Goal: Obtain resource: Download file/media

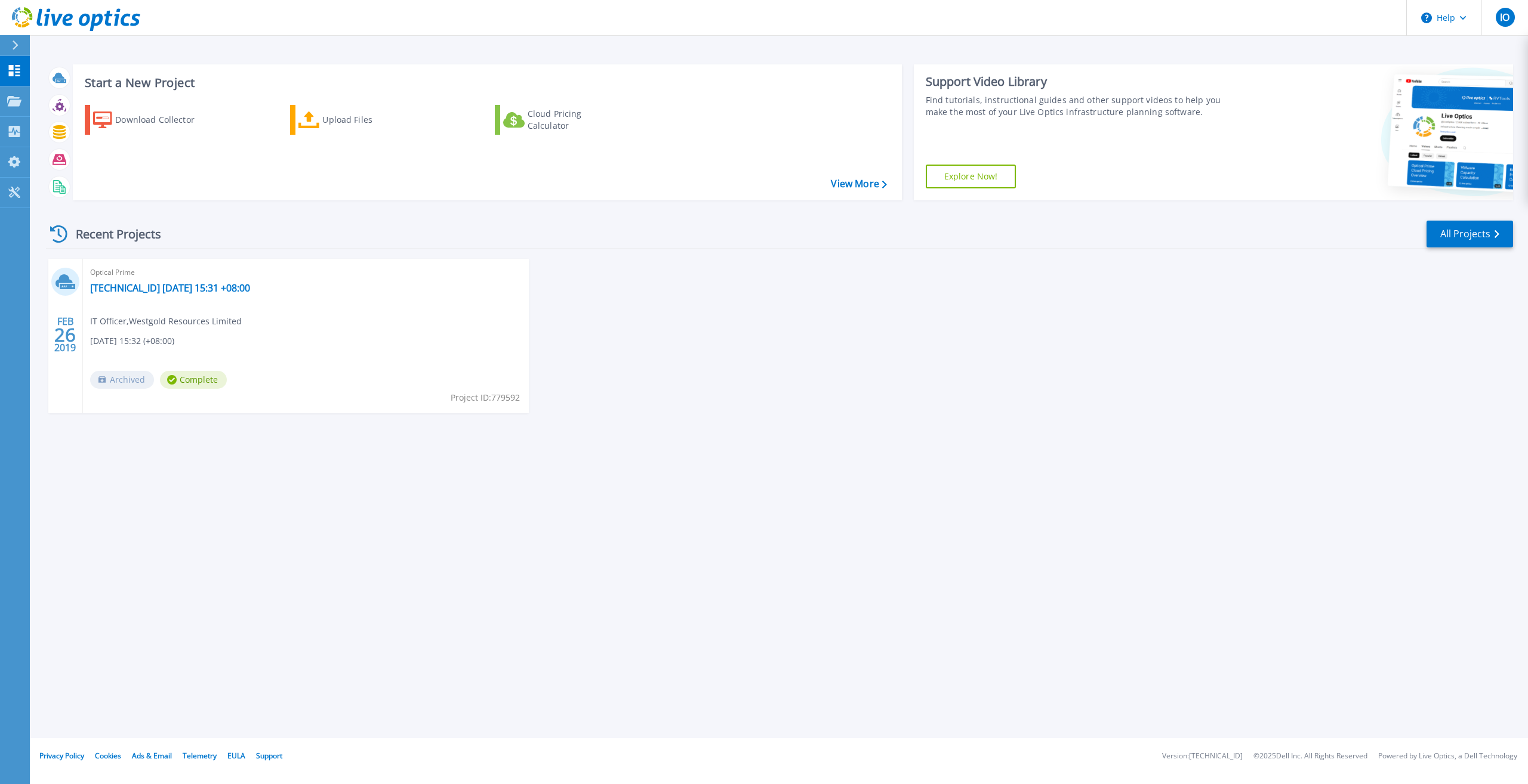
click at [837, 187] on link "View More" at bounding box center [858, 184] width 55 height 12
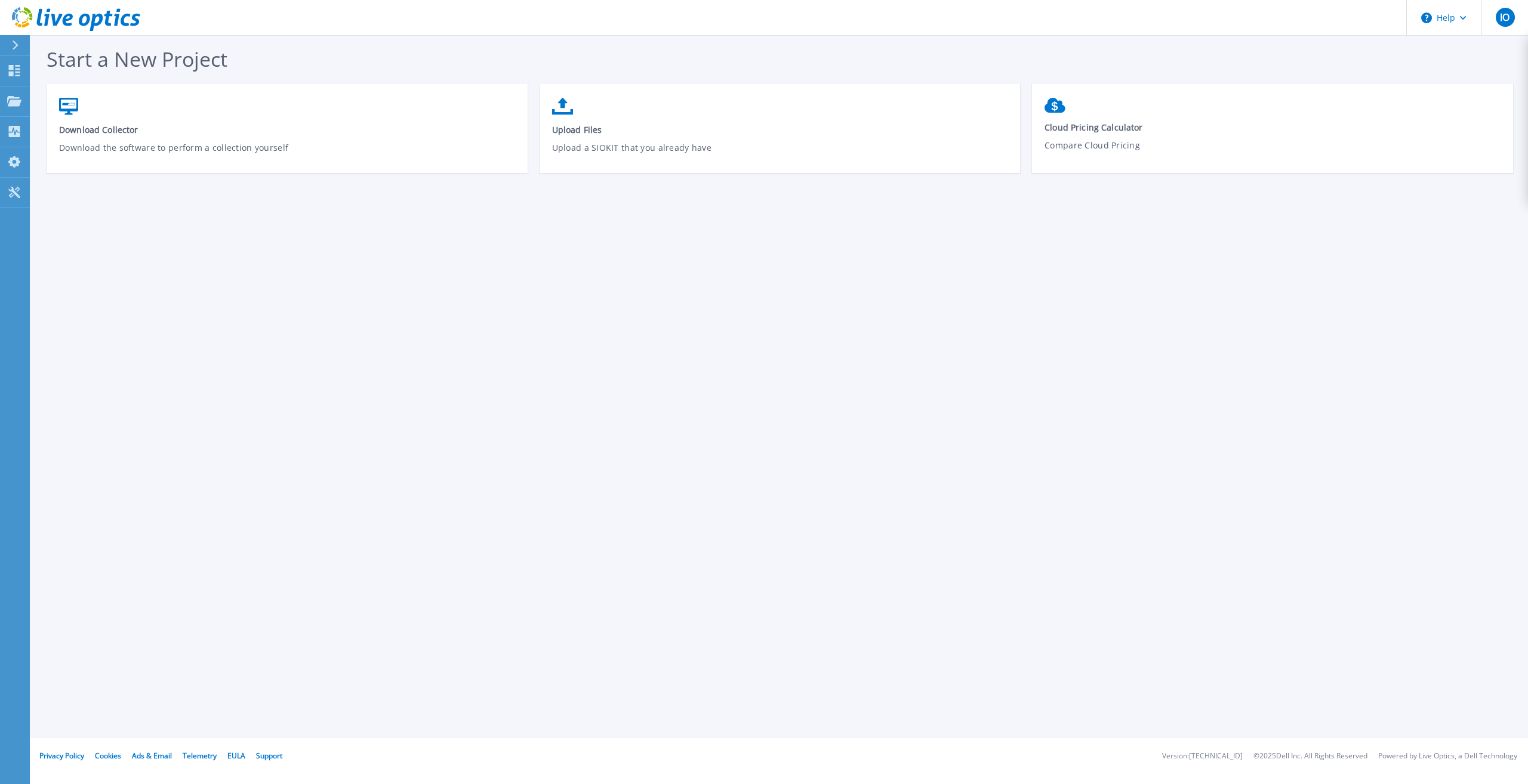
click at [10, 41] on button at bounding box center [15, 45] width 30 height 21
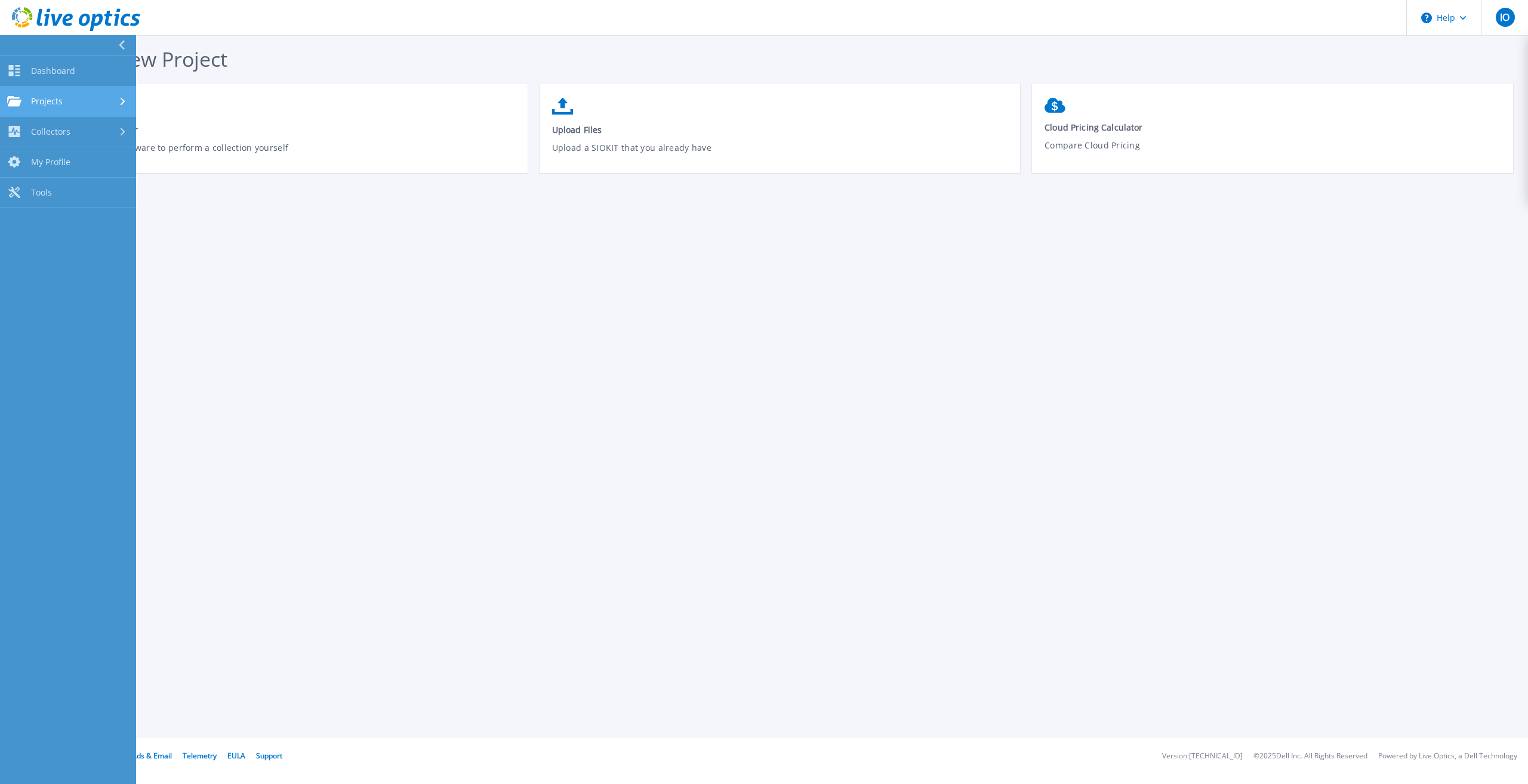
click at [62, 97] on span "Projects" at bounding box center [46, 101] width 32 height 11
click at [103, 230] on div "Collectors" at bounding box center [68, 231] width 122 height 12
click at [41, 189] on link "Dossier" at bounding box center [68, 192] width 136 height 30
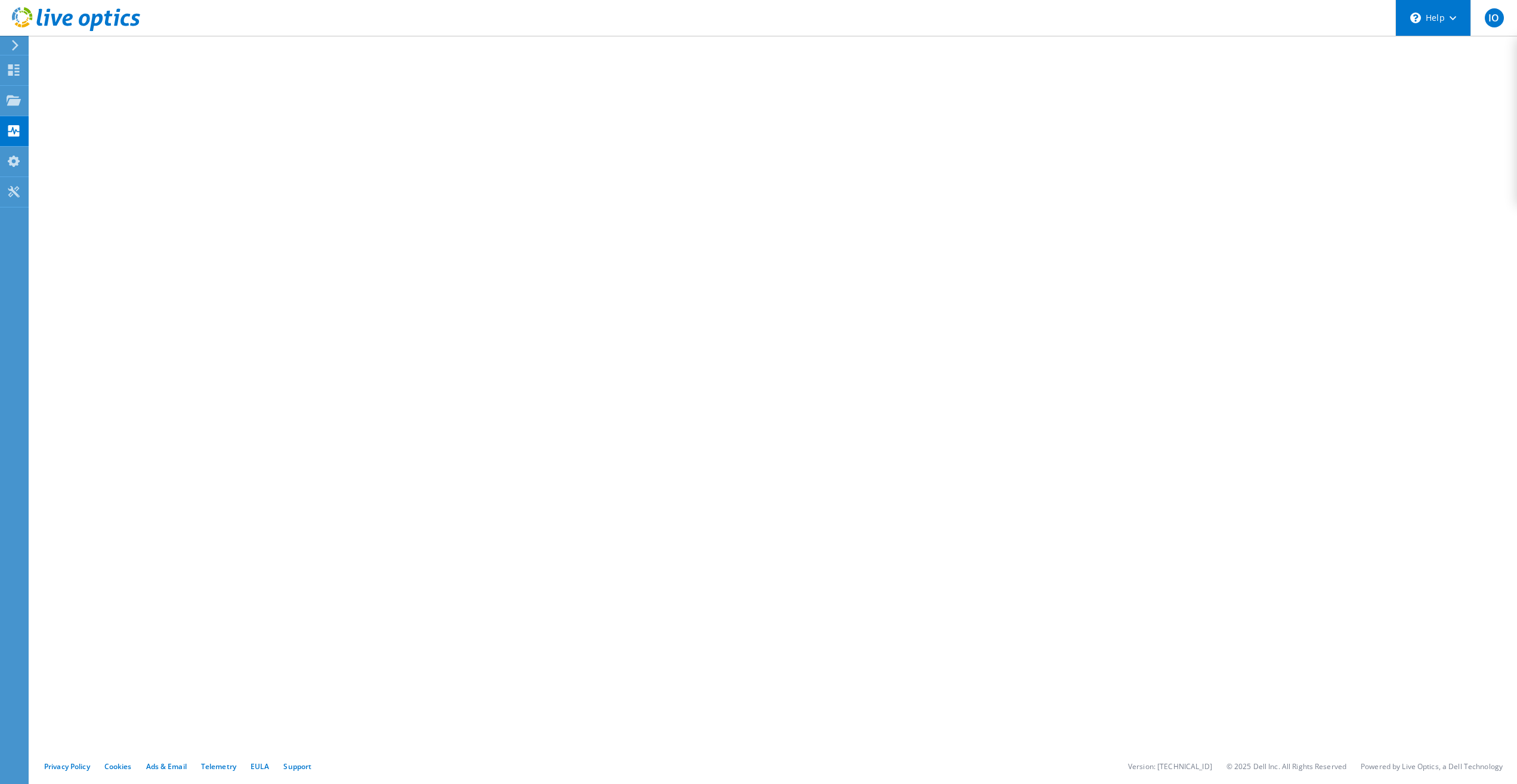
click at [1452, 17] on icon at bounding box center [1452, 18] width 7 height 4
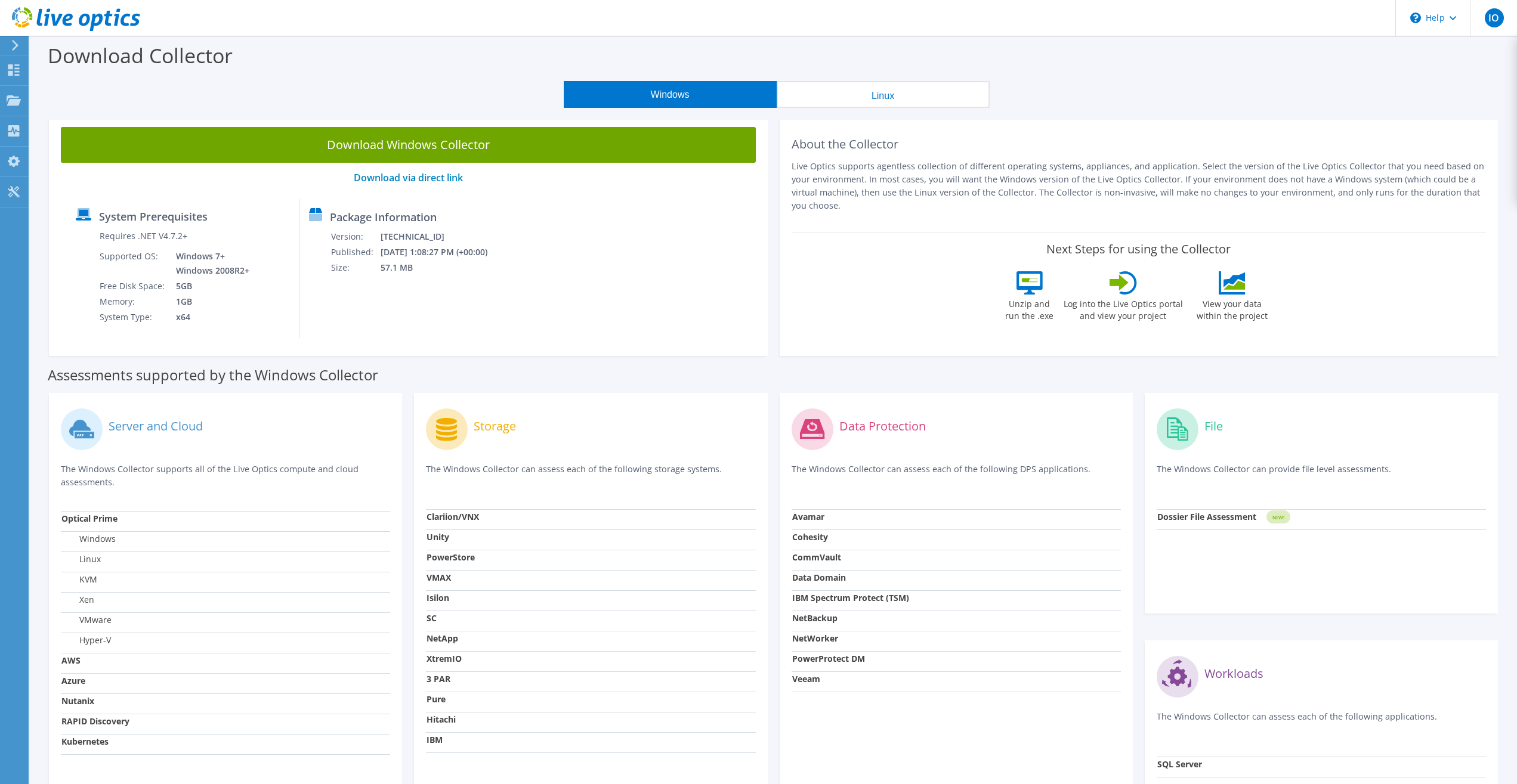
scroll to position [137, 0]
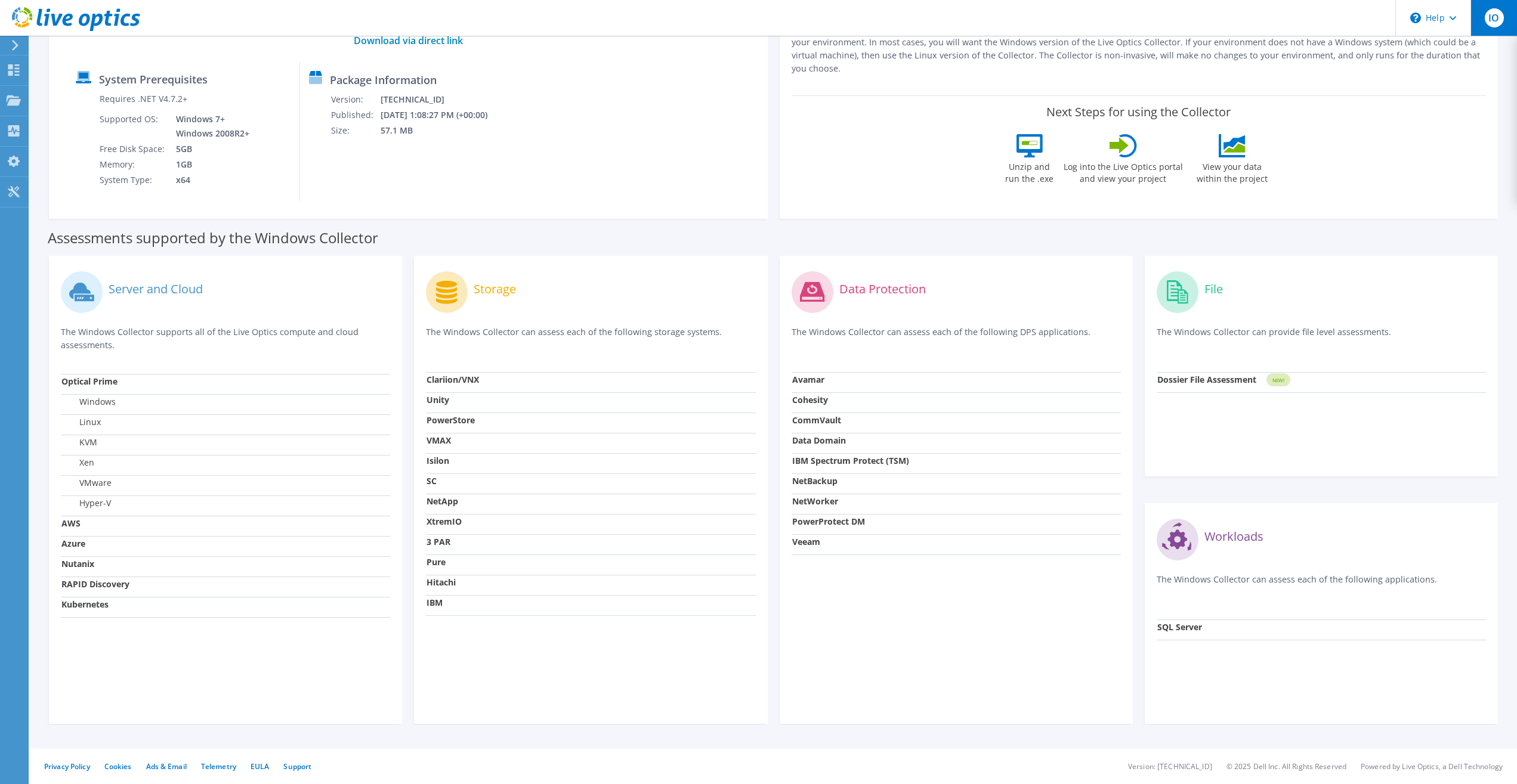
click at [1493, 12] on span "IO" at bounding box center [1495, 18] width 19 height 19
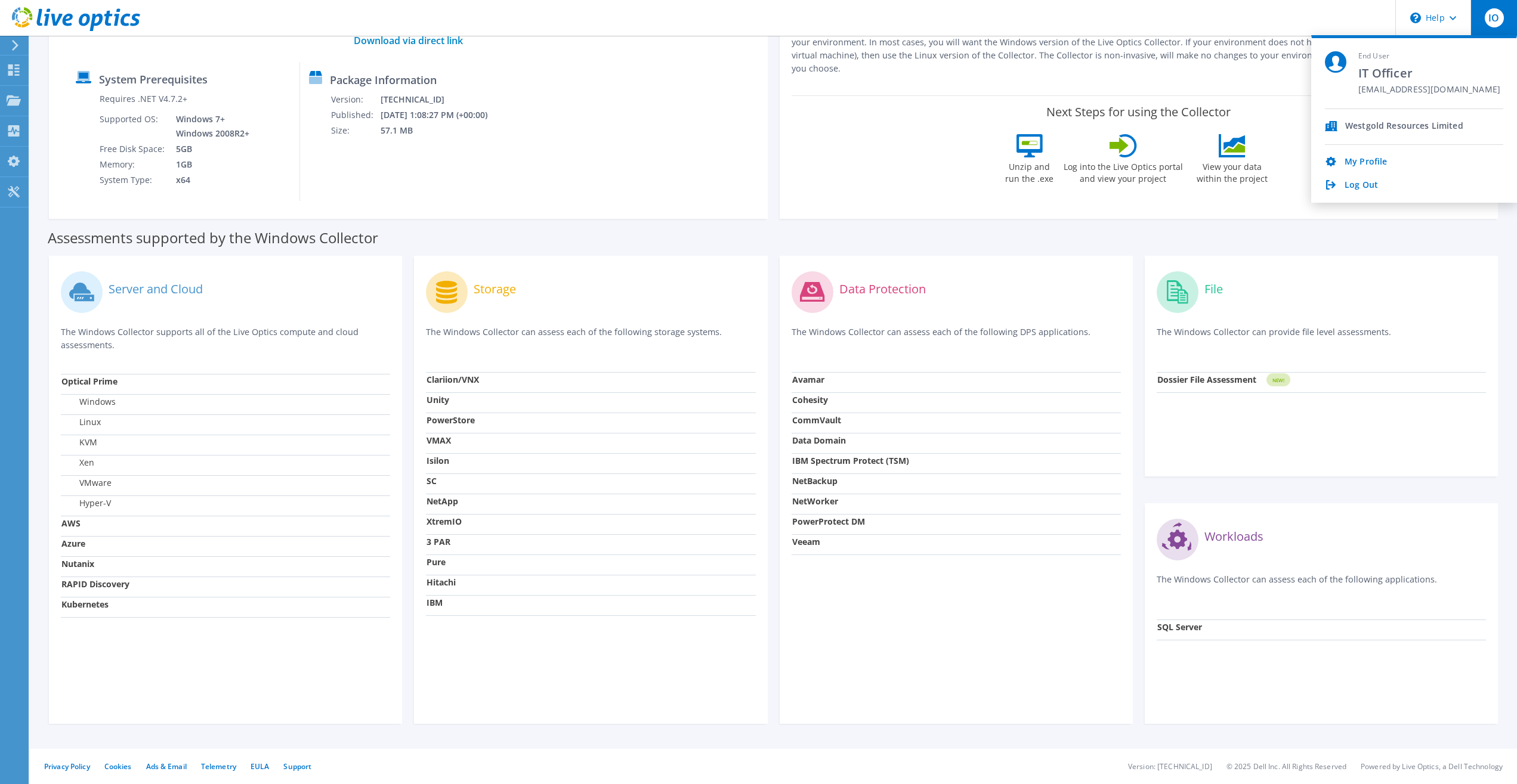
drag, startPoint x: 1464, startPoint y: 126, endPoint x: 1345, endPoint y: 129, distance: 119.0
click at [1345, 129] on div "Westgold Resources Limited" at bounding box center [1414, 127] width 178 height 36
